Goal: Task Accomplishment & Management: Manage account settings

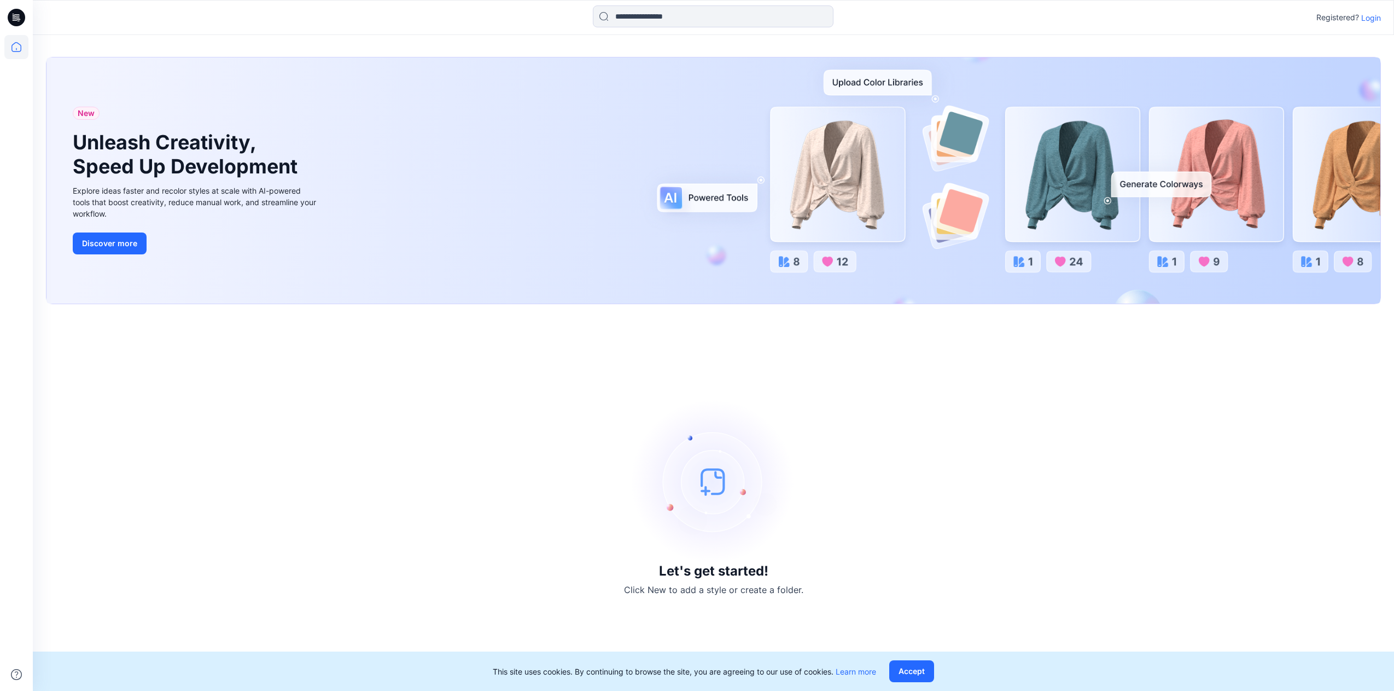
click at [1373, 19] on p "Login" at bounding box center [1371, 17] width 20 height 11
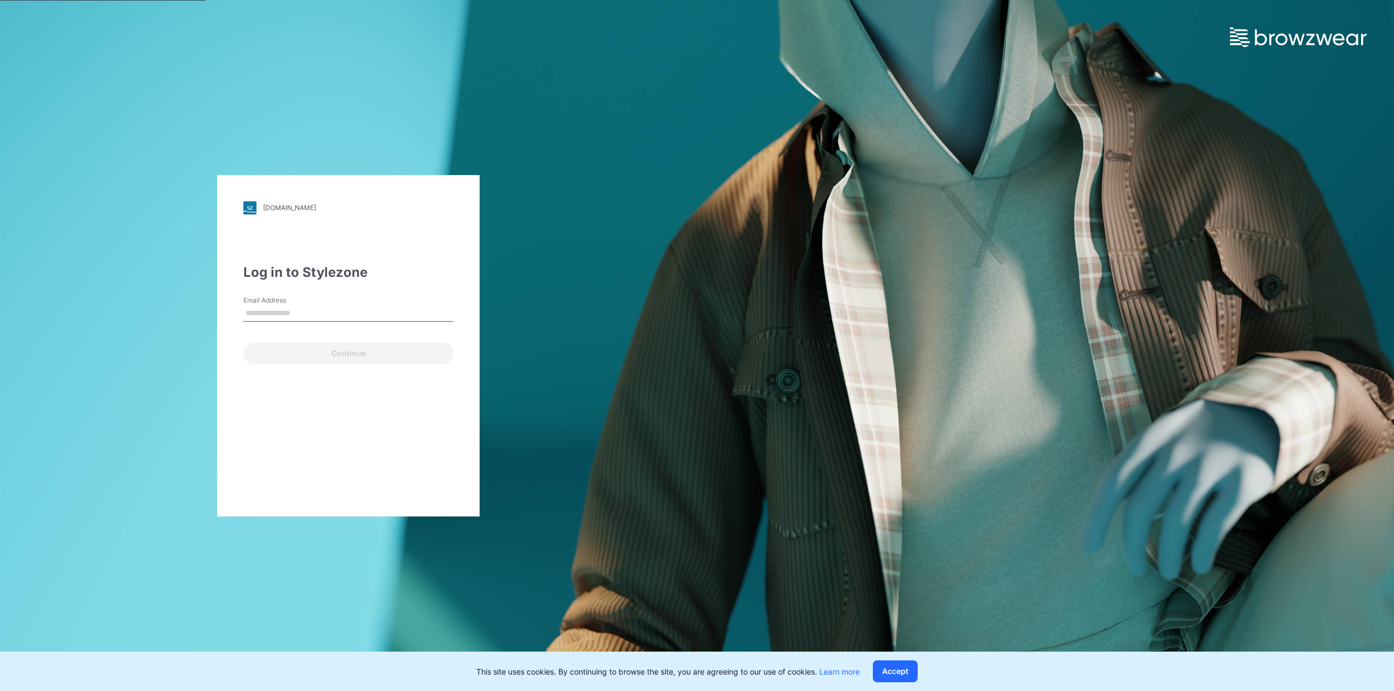
click at [390, 305] on div "Email Address" at bounding box center [348, 311] width 210 height 33
click at [310, 314] on input "Email Address" at bounding box center [348, 313] width 210 height 16
type input "**********"
click at [304, 354] on button "Continue" at bounding box center [348, 353] width 210 height 22
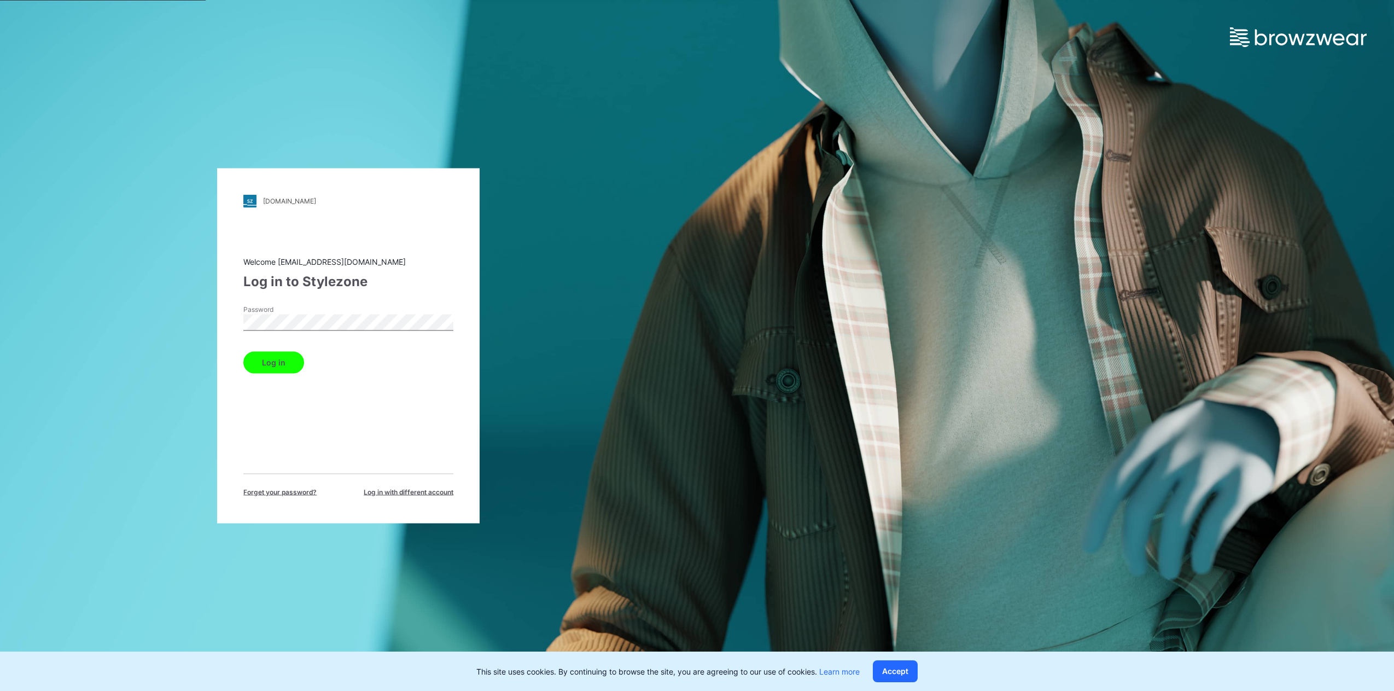
click at [259, 361] on button "Log in" at bounding box center [273, 362] width 61 height 22
